Goal: Task Accomplishment & Management: Complete application form

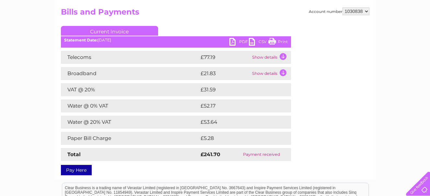
scroll to position [32, 0]
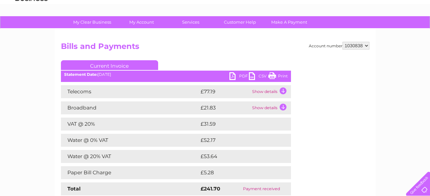
click at [120, 64] on link "Current Invoice" at bounding box center [109, 65] width 97 height 10
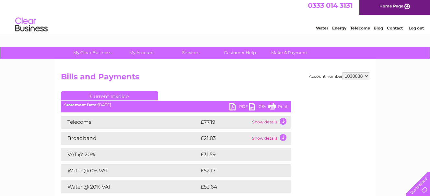
scroll to position [0, 0]
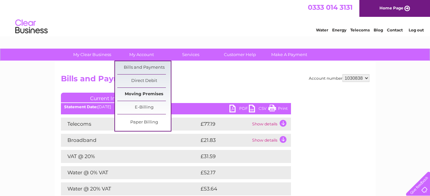
click at [143, 95] on link "Moving Premises" at bounding box center [143, 94] width 53 height 13
